Goal: Obtain resource: Obtain resource

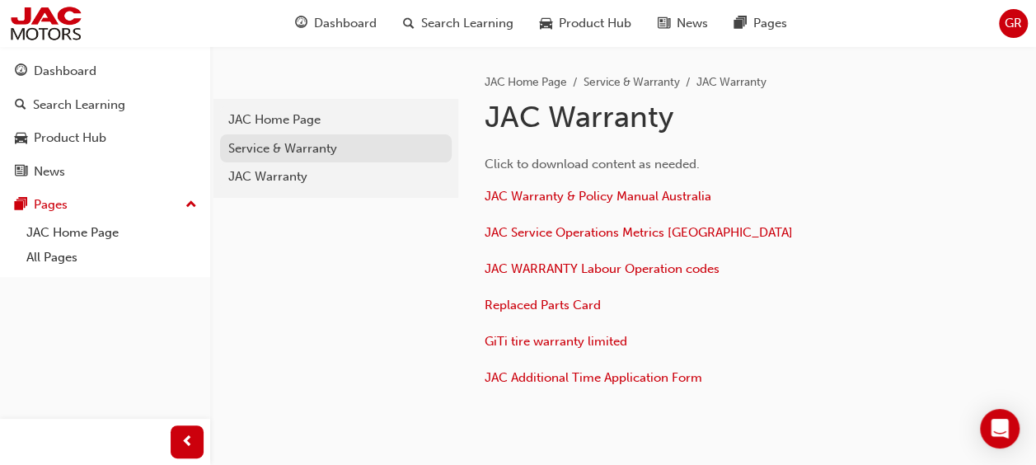
click at [274, 143] on div "Service & Warranty" at bounding box center [335, 148] width 215 height 19
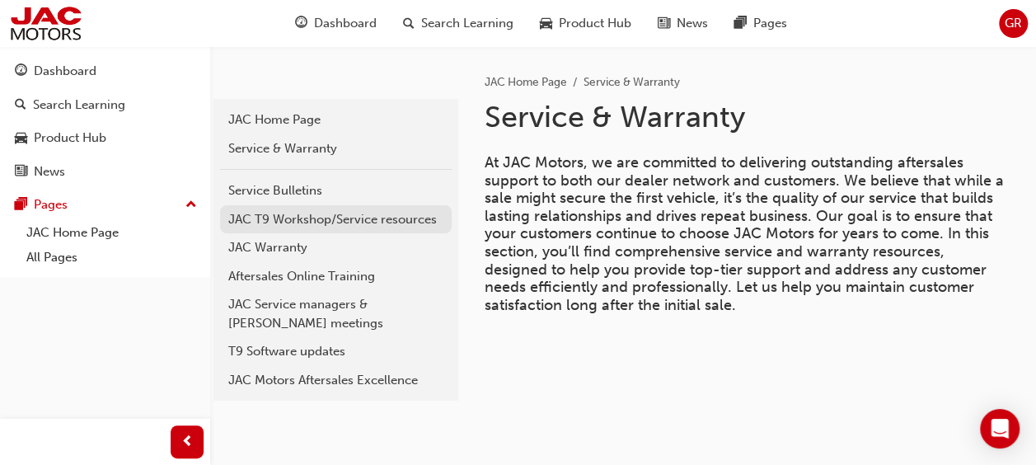
click at [276, 214] on div "JAC T9 Workshop/Service resources" at bounding box center [335, 219] width 215 height 19
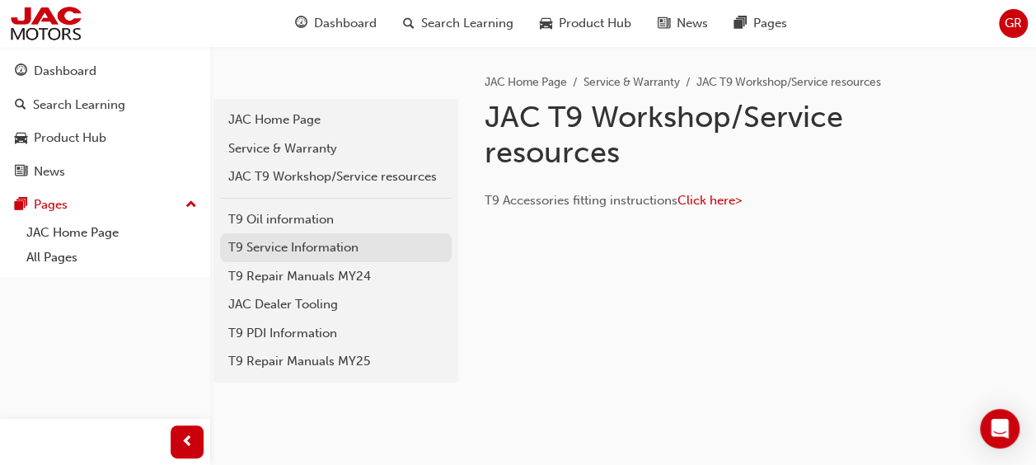
click at [276, 246] on div "T9 Service Information" at bounding box center [335, 247] width 215 height 19
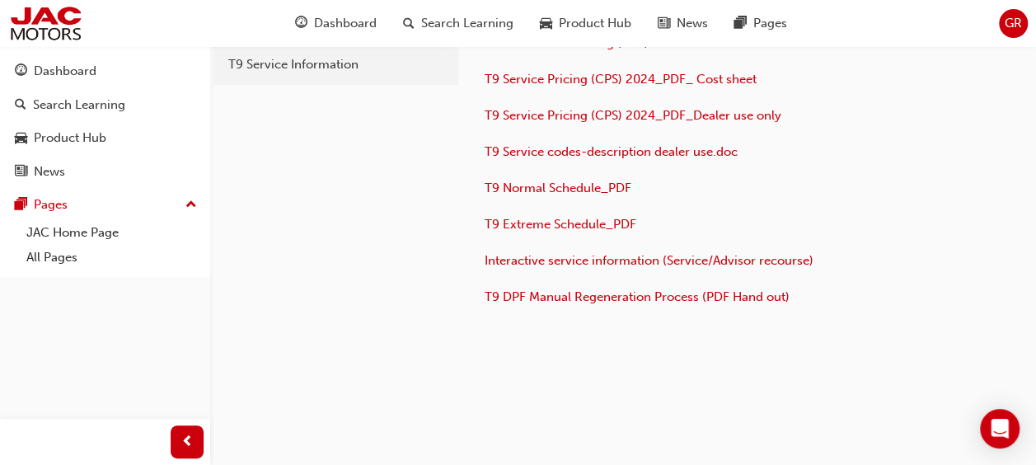
scroll to position [143, 0]
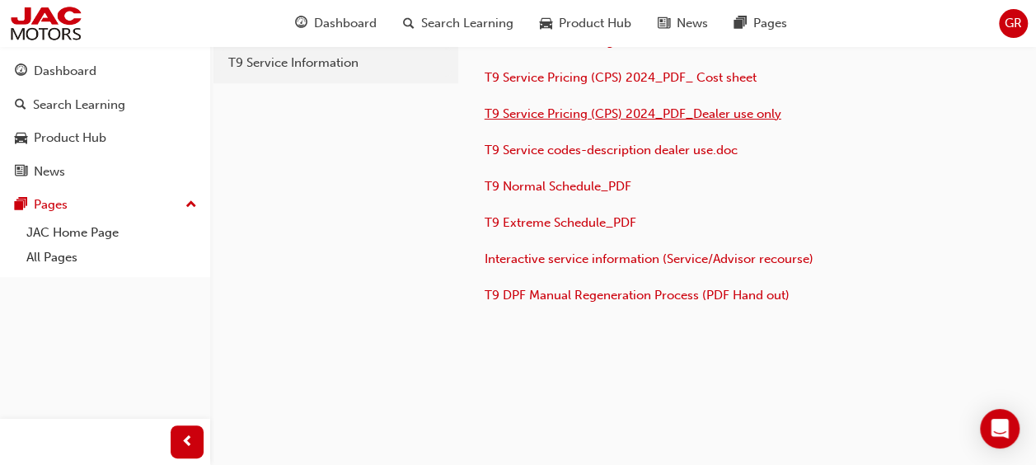
click at [631, 111] on span "T9 Service Pricing (CPS) 2024_PDF_Dealer use only" at bounding box center [633, 113] width 297 height 15
